Goal: Information Seeking & Learning: Understand process/instructions

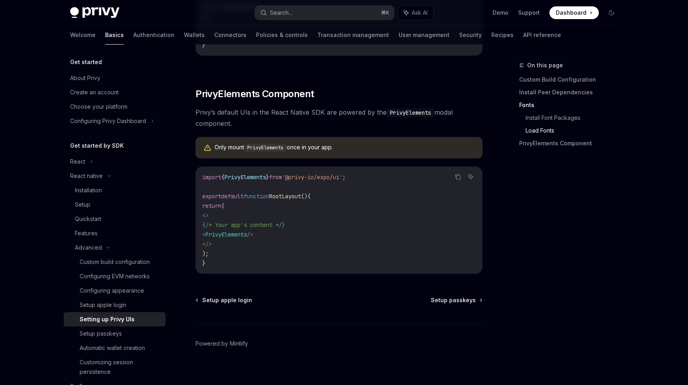
scroll to position [548, 0]
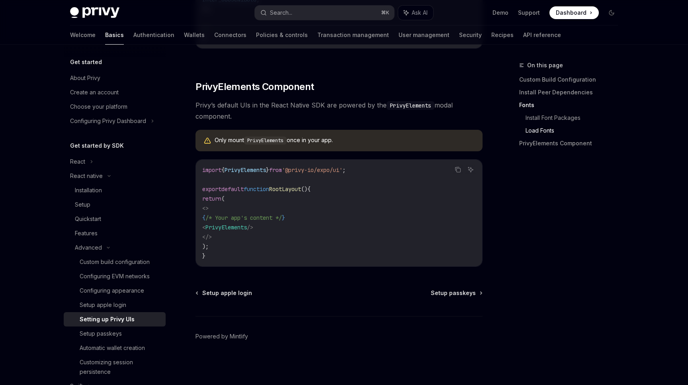
click at [291, 101] on span "Privy’s default UIs in the React Native SDK are powered by the PrivyElements mo…" at bounding box center [338, 111] width 287 height 22
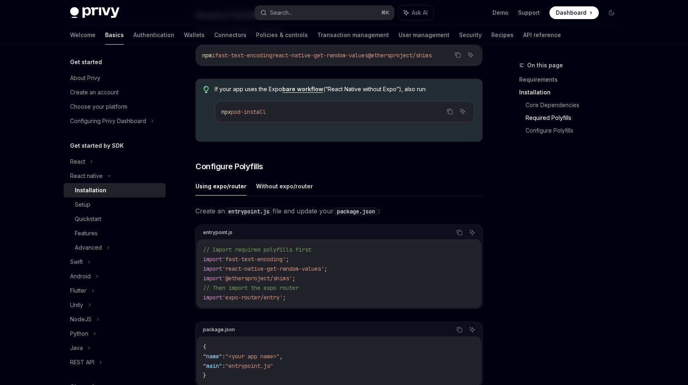
scroll to position [250, 0]
click at [267, 187] on button "Without expo/router" at bounding box center [284, 185] width 57 height 19
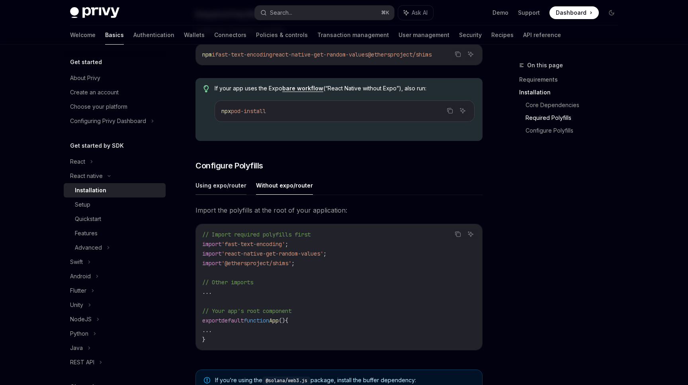
click at [205, 186] on button "Using expo/router" at bounding box center [220, 185] width 51 height 19
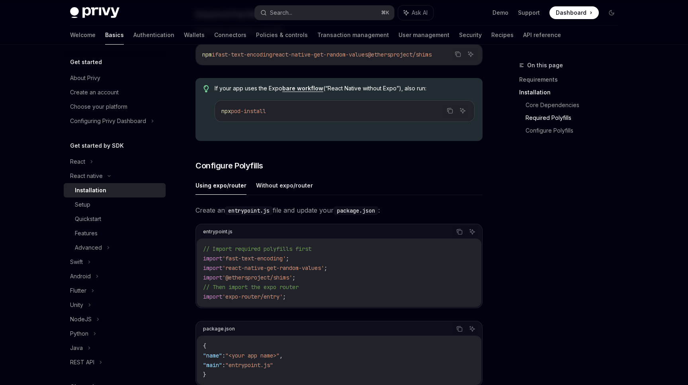
click at [308, 275] on code "// Import required polyfills first import 'fast-text-encoding' ; import 'react-…" at bounding box center [339, 272] width 272 height 57
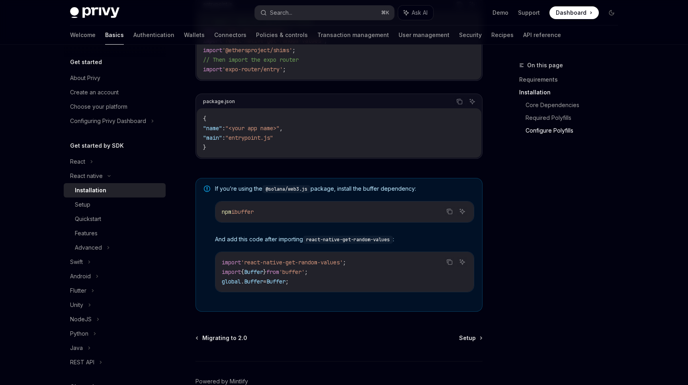
scroll to position [478, 0]
click at [308, 275] on code "import 'react-native-get-random-values' ; import { Buffer } from 'buffer' ; glo…" at bounding box center [345, 271] width 246 height 29
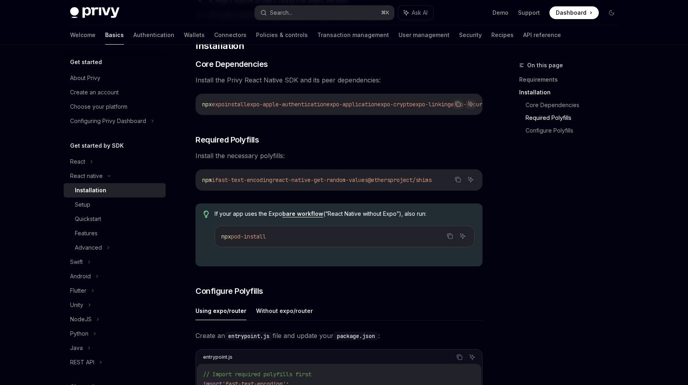
scroll to position [0, 0]
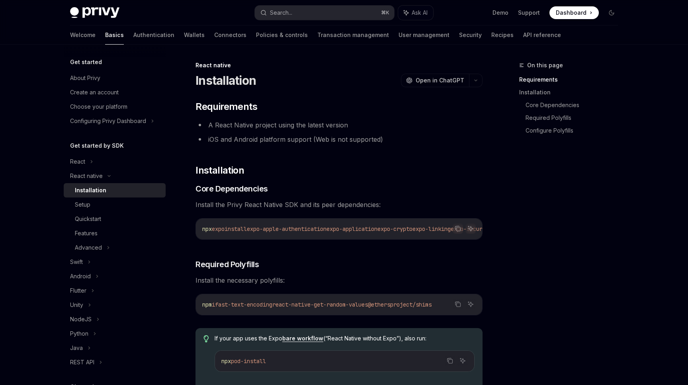
click at [308, 275] on span "Install the necessary polyfills:" at bounding box center [338, 280] width 287 height 11
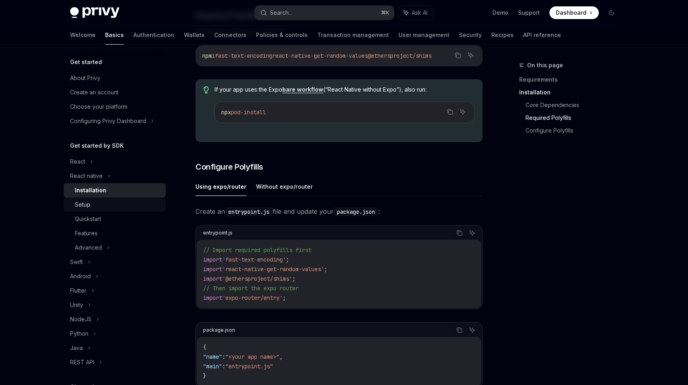
scroll to position [250, 0]
click at [92, 206] on div "Setup" at bounding box center [118, 205] width 86 height 10
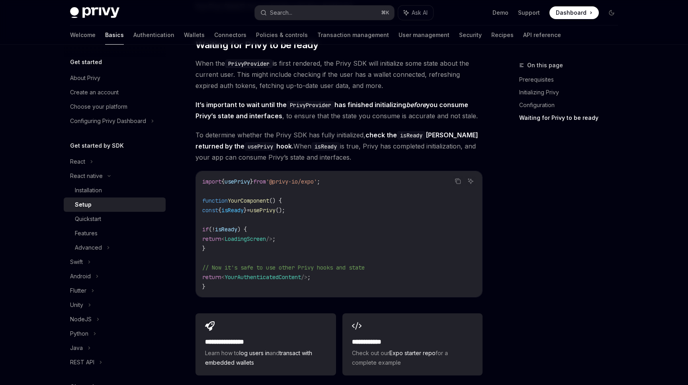
scroll to position [702, 0]
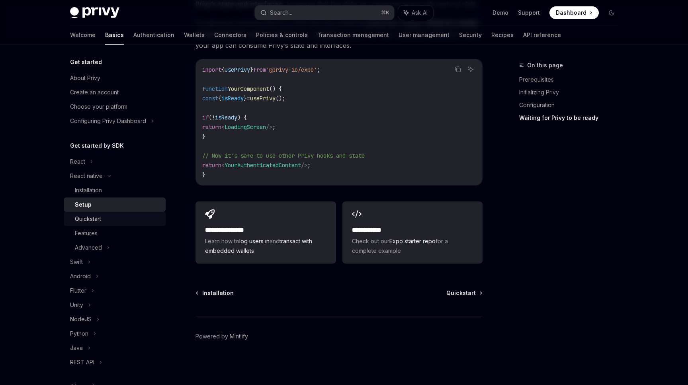
click at [101, 219] on div "Quickstart" at bounding box center [88, 219] width 26 height 10
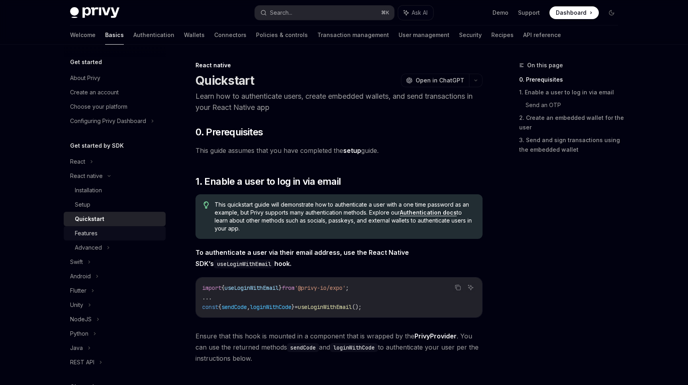
click at [99, 233] on div "Features" at bounding box center [118, 233] width 86 height 10
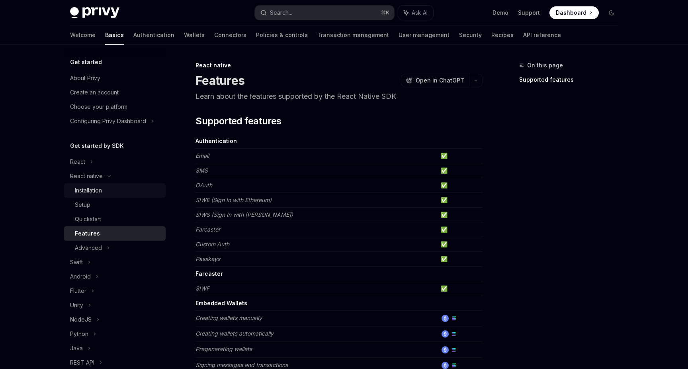
click at [88, 188] on div "Installation" at bounding box center [88, 190] width 27 height 10
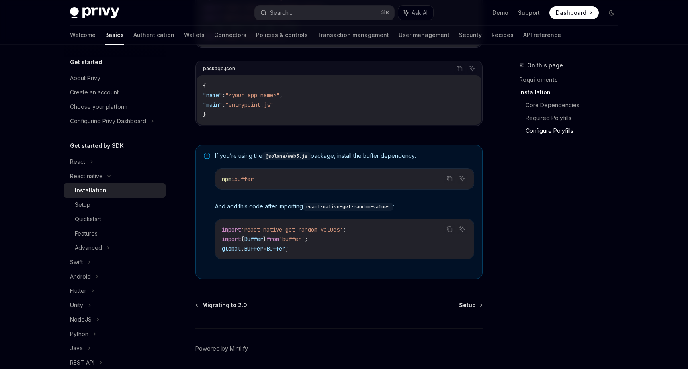
scroll to position [539, 0]
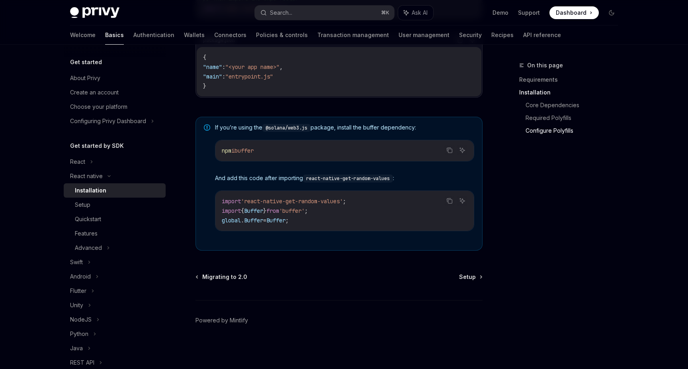
type textarea "*"
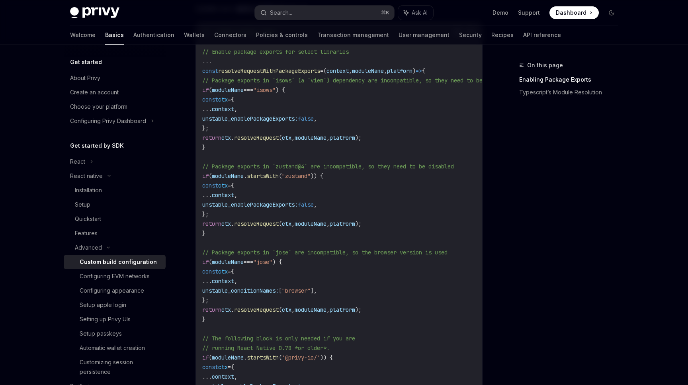
scroll to position [287, 0]
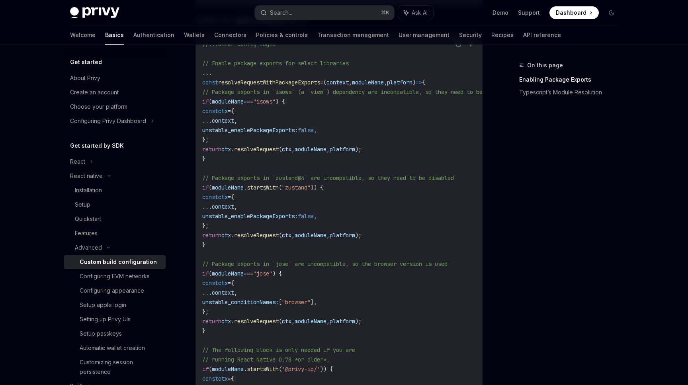
click at [322, 173] on code "//...other config logic // Enable package exports for select libraries ... cons…" at bounding box center [366, 273] width 328 height 468
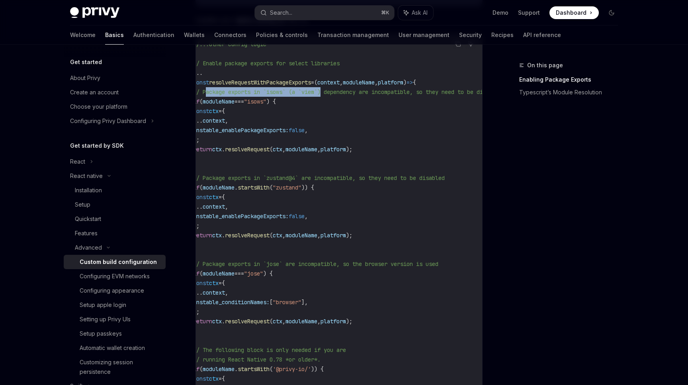
drag, startPoint x: 207, startPoint y: 90, endPoint x: 328, endPoint y: 90, distance: 121.0
click at [328, 90] on span "// Package exports in `isows` (a `viem`) dependency are incompatible, so they n…" at bounding box center [347, 91] width 309 height 7
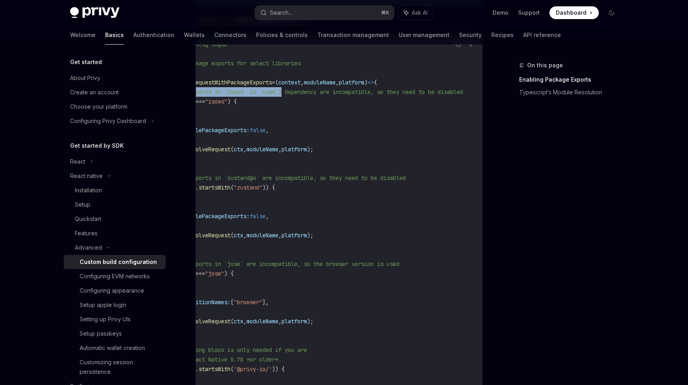
scroll to position [0, 70]
click at [463, 93] on span "// Package exports in `isows` (a `viem`) dependency are incompatible, so they n…" at bounding box center [308, 91] width 309 height 7
copy span "Package exports in `isows` (a `viem`) dependency are incompatible, so they need…"
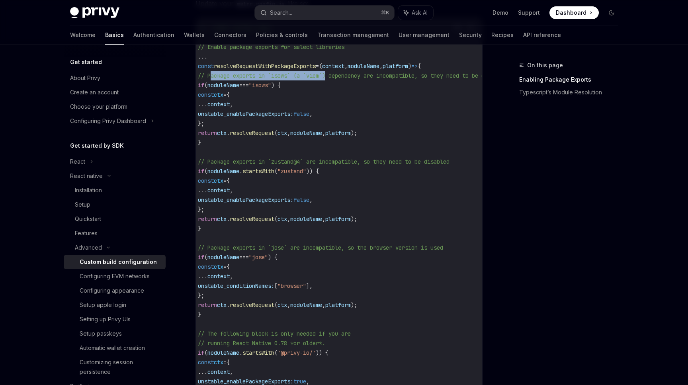
scroll to position [306, 0]
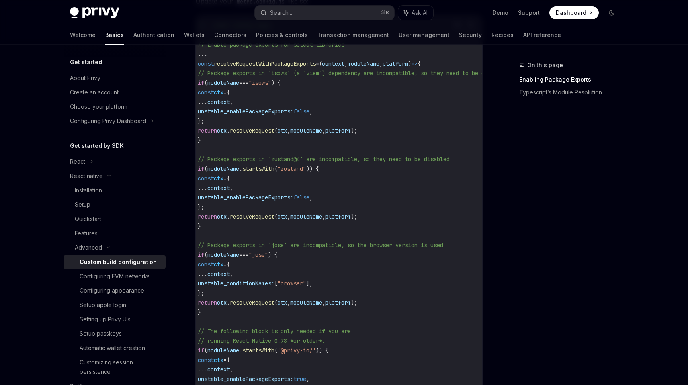
click at [269, 283] on span "unstable_conditionNames:" at bounding box center [236, 283] width 76 height 7
copy span "unstable_conditionNames"
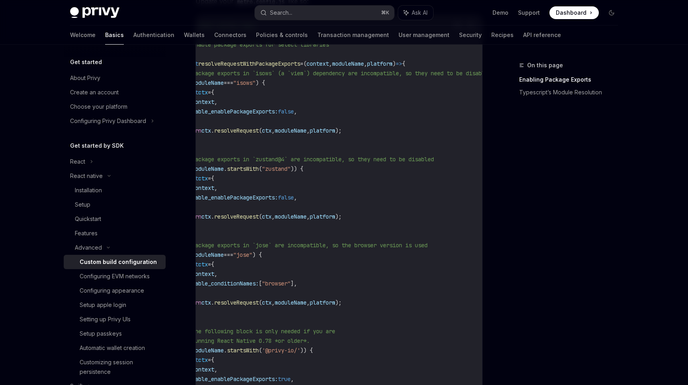
scroll to position [0, 25]
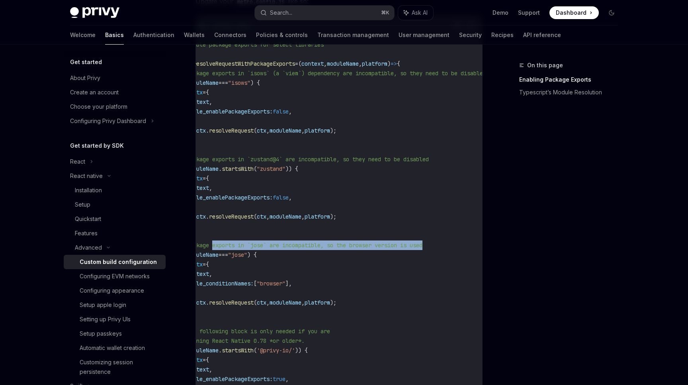
drag, startPoint x: 446, startPoint y: 247, endPoint x: 212, endPoint y: 242, distance: 234.1
click at [212, 242] on code "//...other config logic // Enable package exports for select libraries ... cons…" at bounding box center [341, 255] width 328 height 468
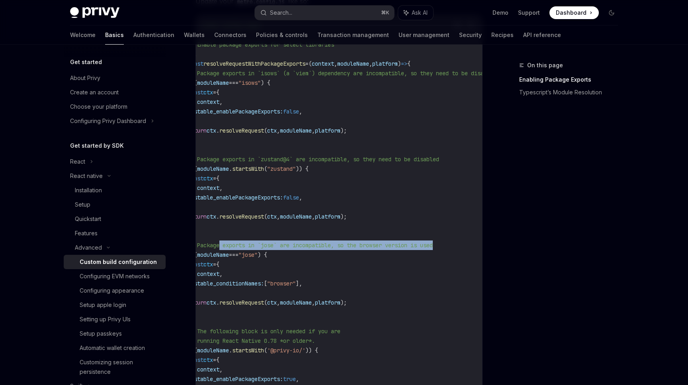
scroll to position [0, 14]
click at [205, 246] on span "// Package exports in `jose` are incompatible, so the browser version is used" at bounding box center [310, 245] width 245 height 7
copy span "Package exports in `[PERSON_NAME]` are incompatible, so the browser version is …"
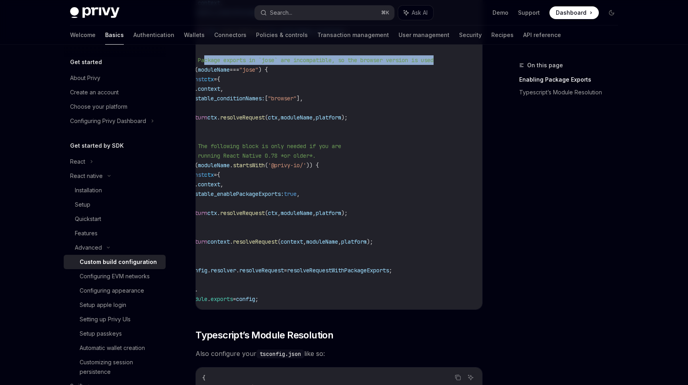
scroll to position [0, 0]
